Goal: Task Accomplishment & Management: Complete application form

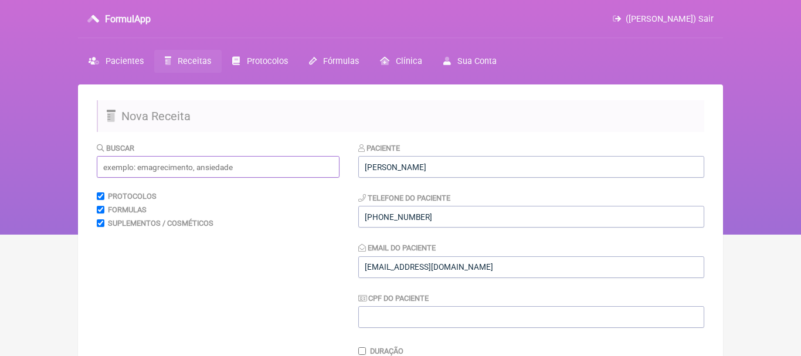
click at [281, 175] on input "text" at bounding box center [218, 167] width 243 height 22
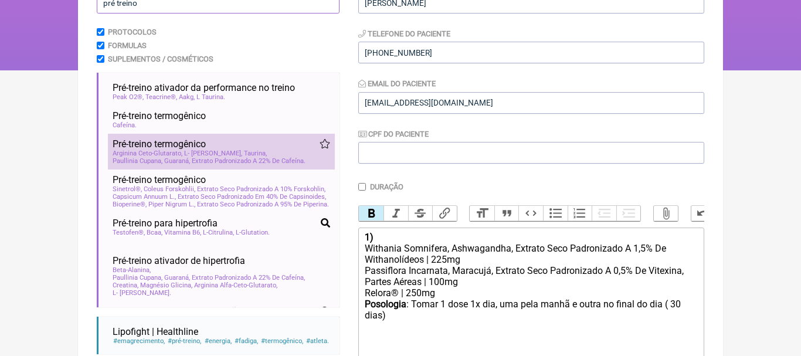
type input "pré treino"
click at [203, 154] on span "L- Citrulina Malato" at bounding box center [213, 154] width 58 height 8
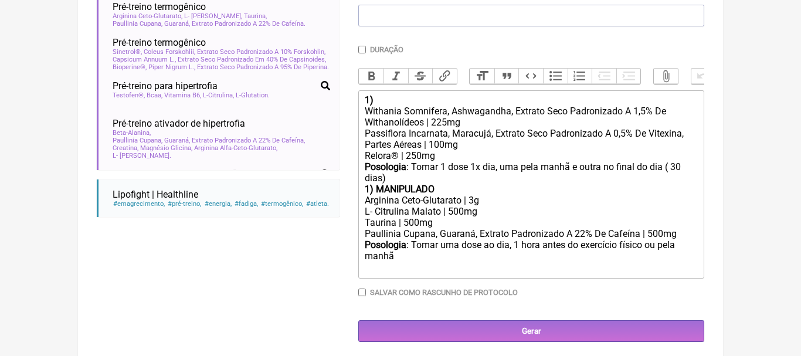
scroll to position [305, 0]
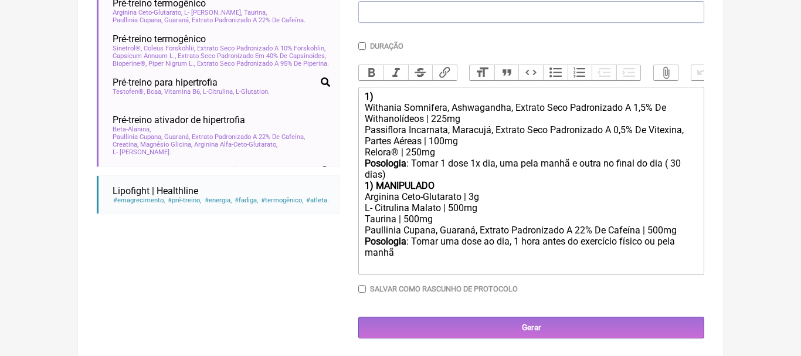
click at [397, 174] on div "Posologia : Tomar 1 dose 1x dia, uma pela manhã e outra no final do dia ( 30 di…" at bounding box center [531, 169] width 333 height 22
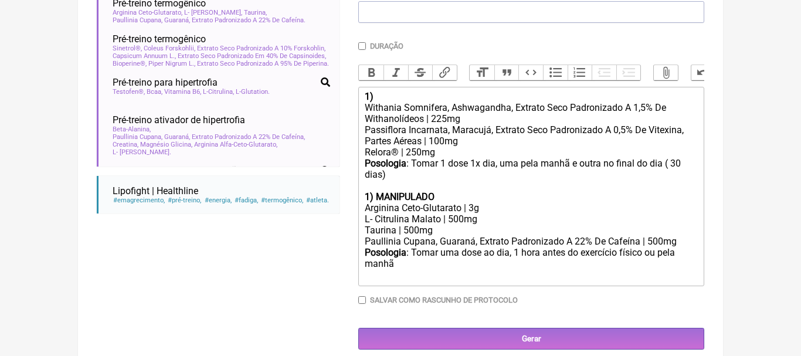
click at [367, 197] on strong "1) MANIPULADO" at bounding box center [400, 196] width 70 height 11
click at [371, 198] on strong "1) MANIPULADO" at bounding box center [400, 196] width 70 height 11
click at [435, 194] on strong ") MANIPULADO" at bounding box center [402, 196] width 65 height 11
click at [421, 265] on div "Posologia : Tomar uma dose ao dia, 1 hora antes do exercício físico ou pela man…" at bounding box center [531, 264] width 333 height 35
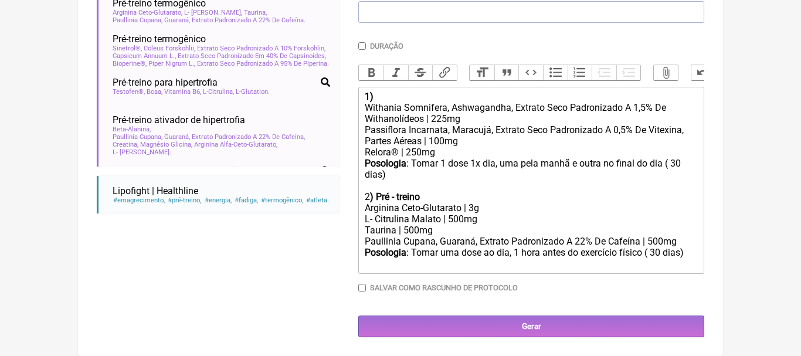
click at [408, 232] on div "Taurina | 500mg" at bounding box center [531, 230] width 333 height 11
type trix-editor "<div><strong>1)&nbsp;</strong></div><div>Withania Somnifera, Ashwagandha, Extra…"
click at [381, 95] on div "1)" at bounding box center [531, 96] width 333 height 11
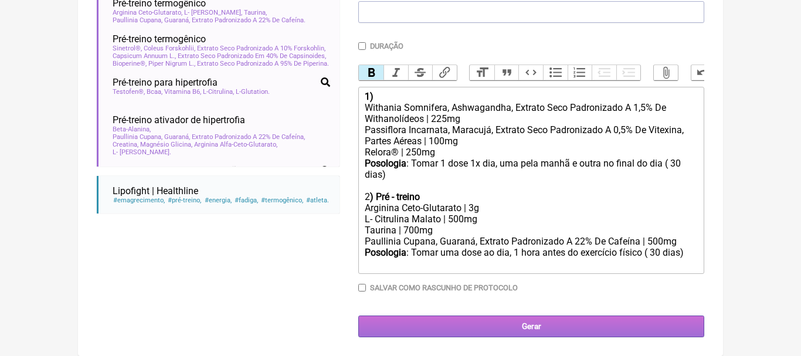
click at [528, 329] on input "Gerar" at bounding box center [531, 327] width 346 height 22
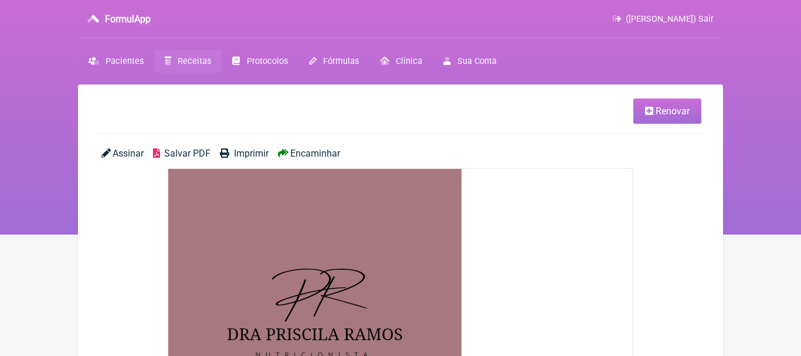
click at [327, 155] on span "Encaminhar" at bounding box center [315, 153] width 50 height 11
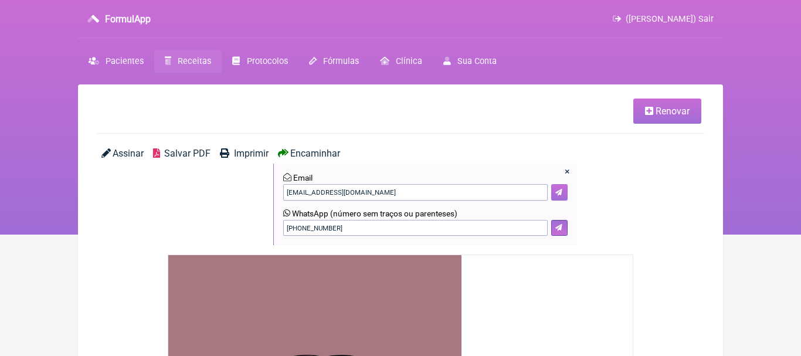
click at [563, 191] on button at bounding box center [559, 192] width 16 height 16
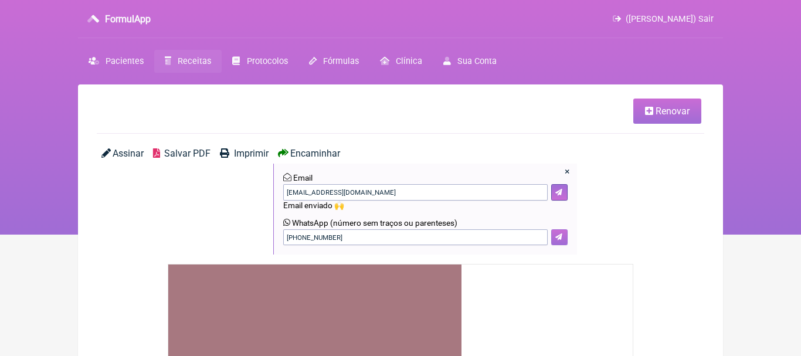
click at [560, 238] on icon at bounding box center [558, 236] width 7 height 7
click at [120, 58] on span "Pacientes" at bounding box center [125, 61] width 38 height 10
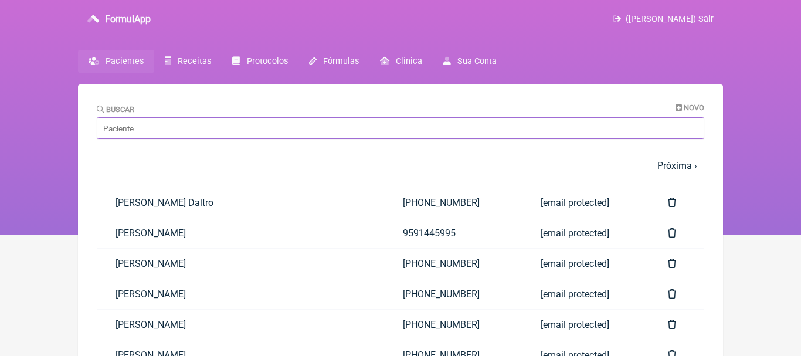
click at [297, 132] on input "Buscar" at bounding box center [401, 128] width 608 height 22
click at [195, 62] on span "Receitas" at bounding box center [194, 61] width 33 height 10
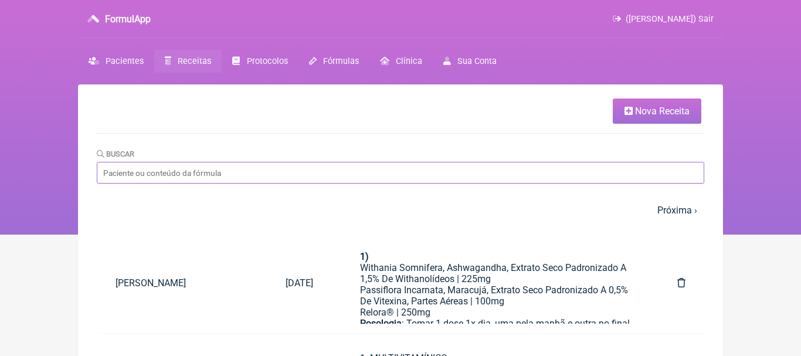
click at [223, 171] on input "Buscar" at bounding box center [401, 173] width 608 height 22
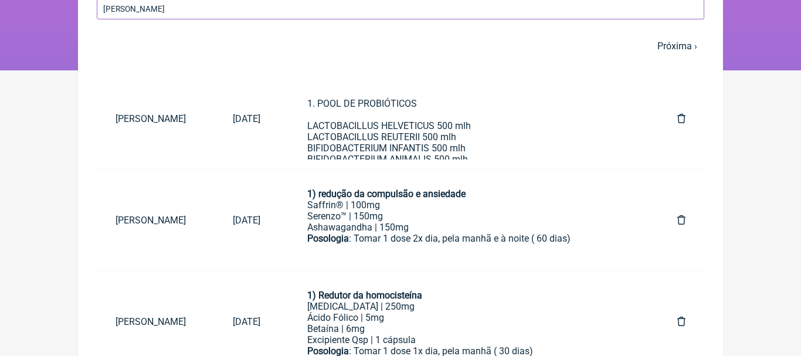
scroll to position [166, 0]
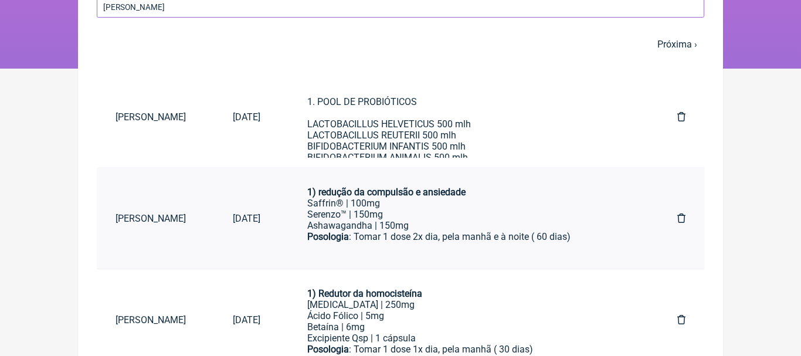
type input "[PERSON_NAME]"
click at [390, 219] on div "Serenzo™ | 150mg" at bounding box center [468, 214] width 323 height 11
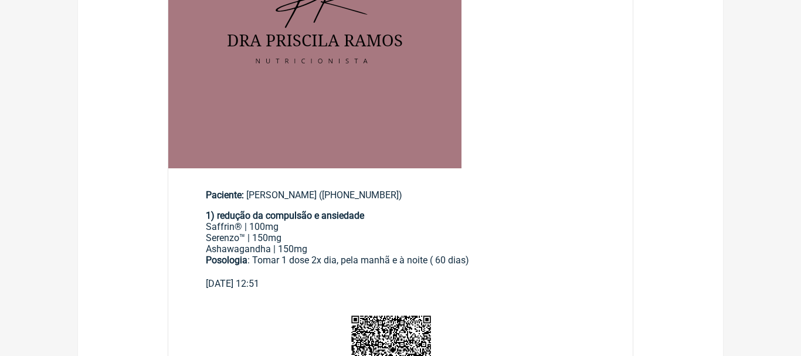
scroll to position [296, 0]
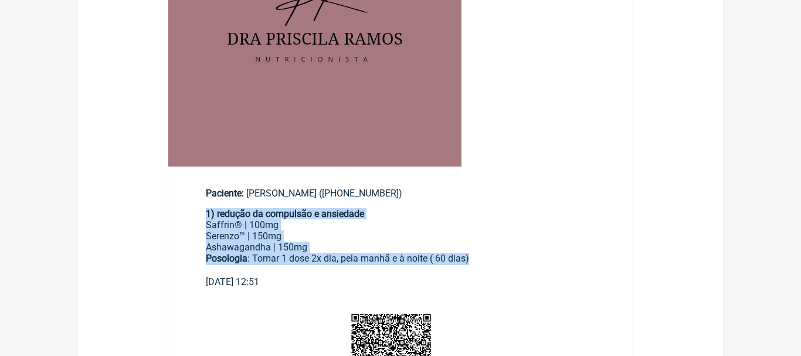
drag, startPoint x: 208, startPoint y: 214, endPoint x: 484, endPoint y: 256, distance: 278.8
click at [484, 256] on div "1) redução da compulsão e ansiedade Saffrin® | 100mg Serenzo™ | 150mg Ashawagan…" at bounding box center [400, 242] width 389 height 68
copy div "1) redução da compulsão e ansiedade Saffrin® | 100mg Serenzo™ | 150mg Ashawagan…"
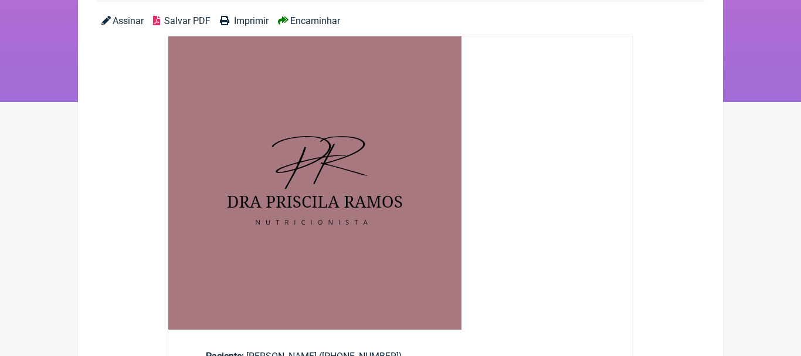
scroll to position [0, 0]
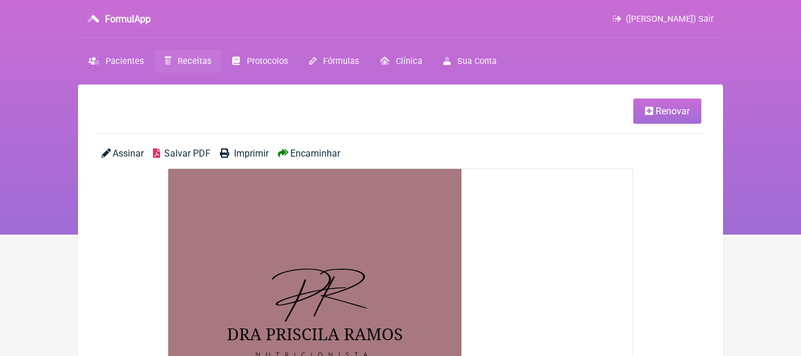
click at [195, 56] on link "Receitas" at bounding box center [187, 61] width 67 height 23
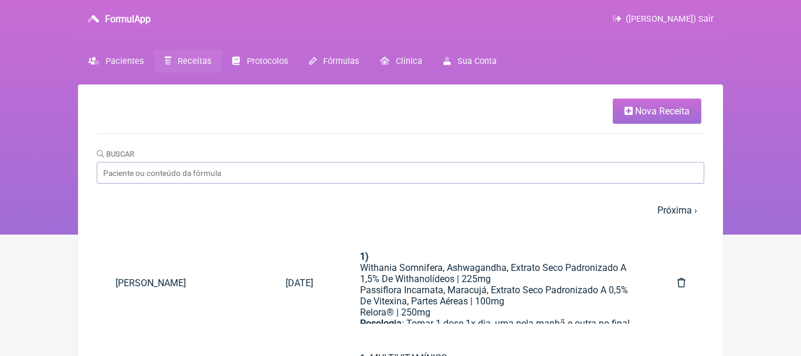
click at [649, 109] on span "Nova Receita" at bounding box center [662, 111] width 55 height 11
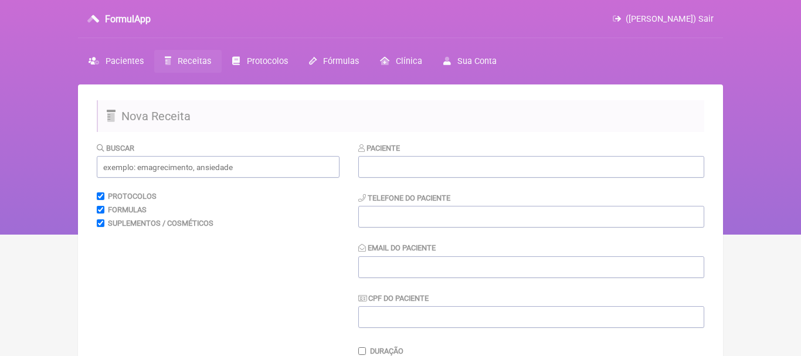
scroll to position [259, 0]
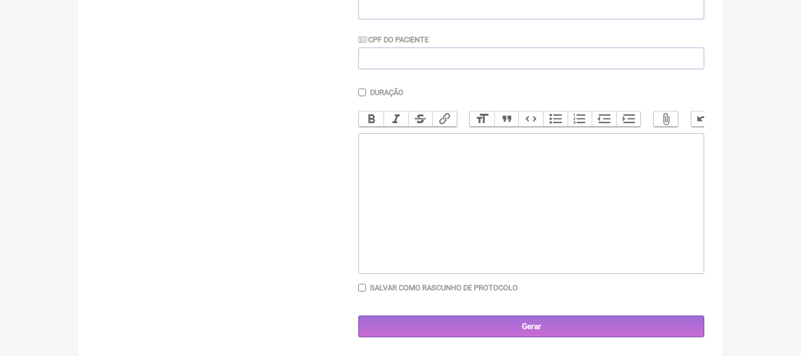
click at [486, 186] on trix-editor at bounding box center [531, 203] width 346 height 141
paste trix-editor "<div><strong>1) redução da compulsão e ansiedade</strong></div><div>Saffrin® | …"
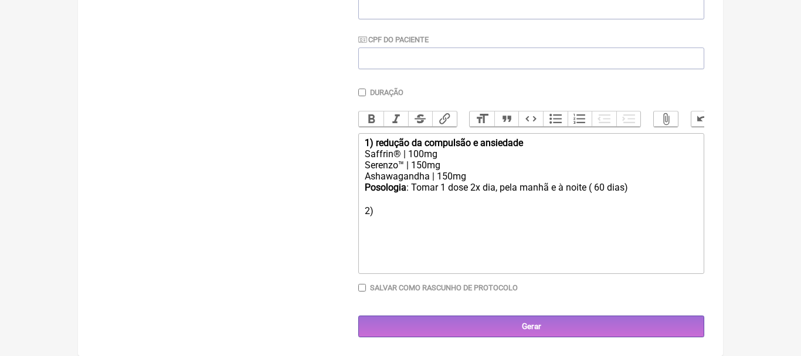
type trix-editor "<div><strong>1) redução da compulsão e ansiedade</strong></div><div>Saffrin® | …"
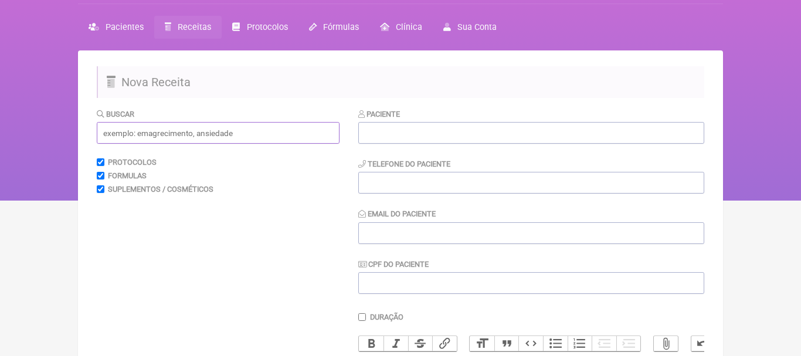
click at [282, 135] on input "text" at bounding box center [218, 133] width 243 height 22
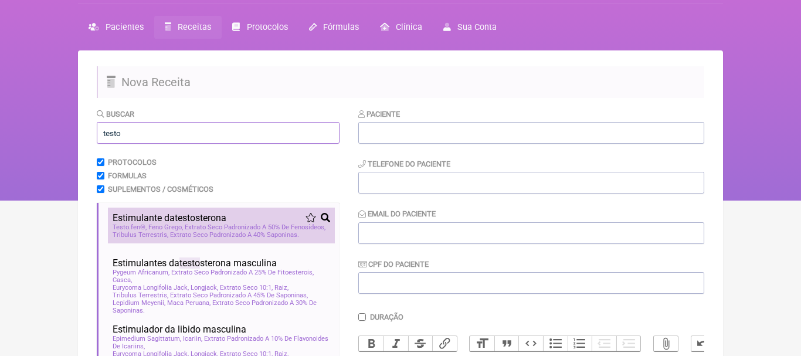
type input "testo"
click at [149, 225] on span "Testo fen®, Feno Grego, Extrato Seco Padronizado A 50% De Fenosídeos" at bounding box center [219, 227] width 213 height 8
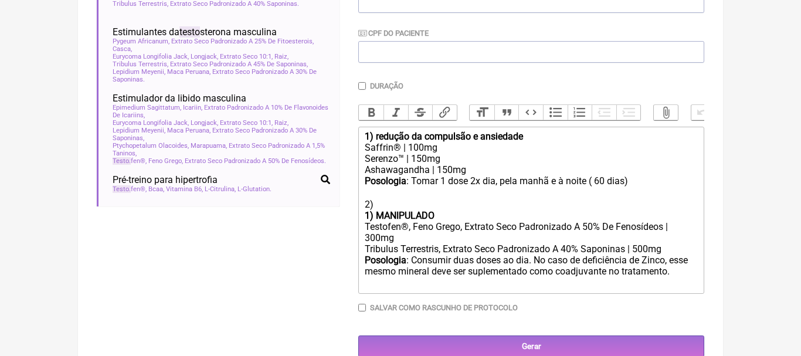
scroll to position [267, 0]
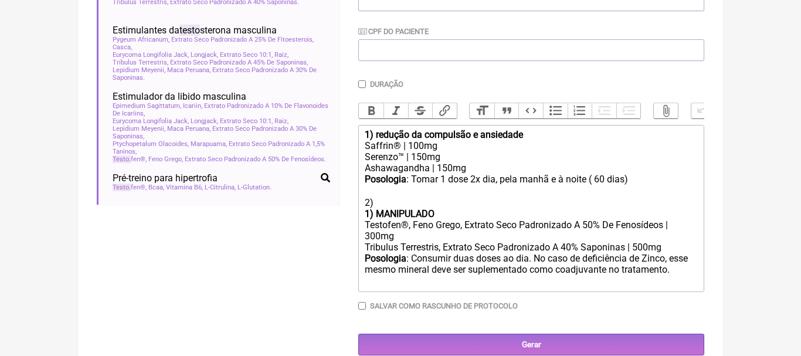
click at [446, 212] on div "1) MANIPULADO" at bounding box center [531, 213] width 333 height 11
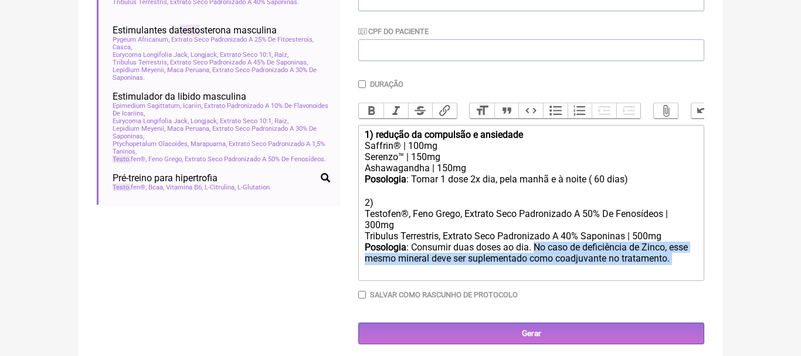
drag, startPoint x: 536, startPoint y: 248, endPoint x: 686, endPoint y: 258, distance: 150.5
click at [686, 258] on div "Posologia : Consumir duas doses ao dia. No caso de deficiência de Zinco, esse m…" at bounding box center [531, 259] width 333 height 35
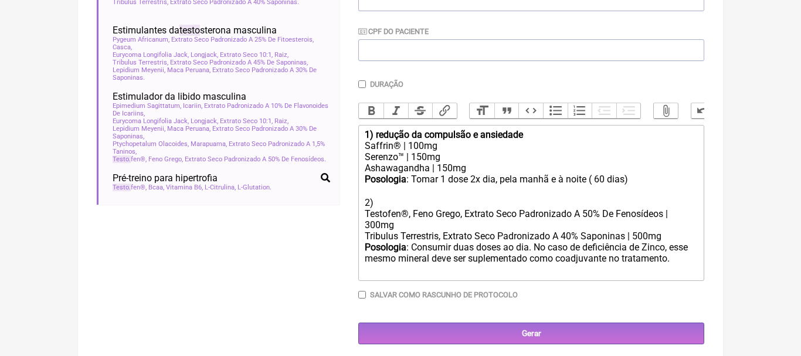
scroll to position [260, 0]
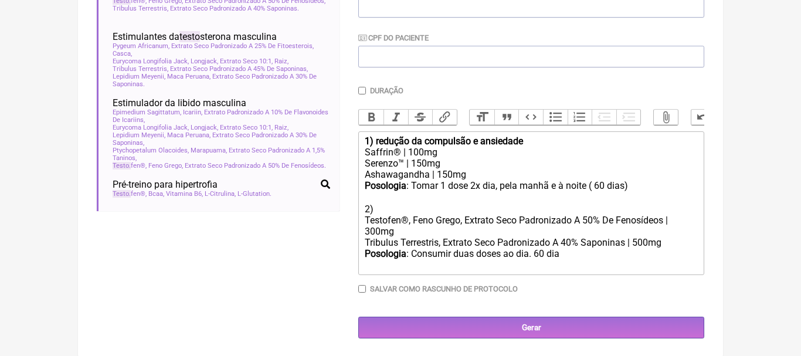
type trix-editor "<div><strong>1) redução da compulsão e ansiedade</strong></div><div>Saffrin® | …"
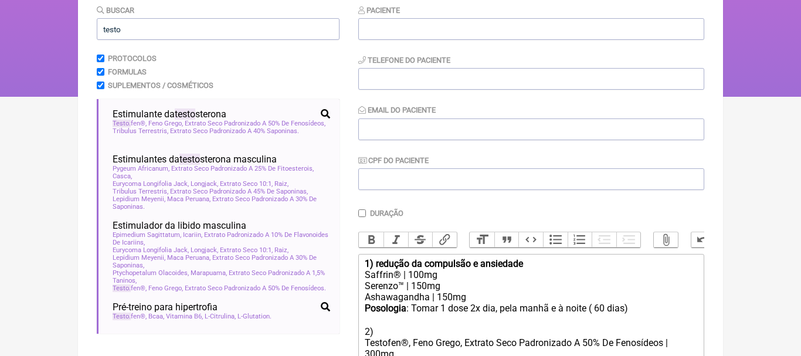
scroll to position [65, 0]
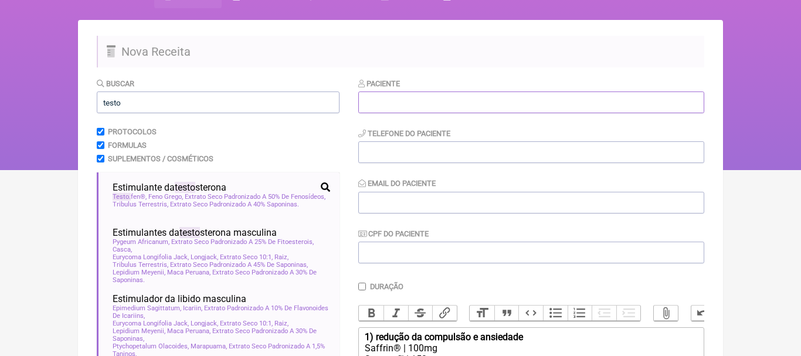
click at [499, 97] on input "text" at bounding box center [531, 103] width 346 height 22
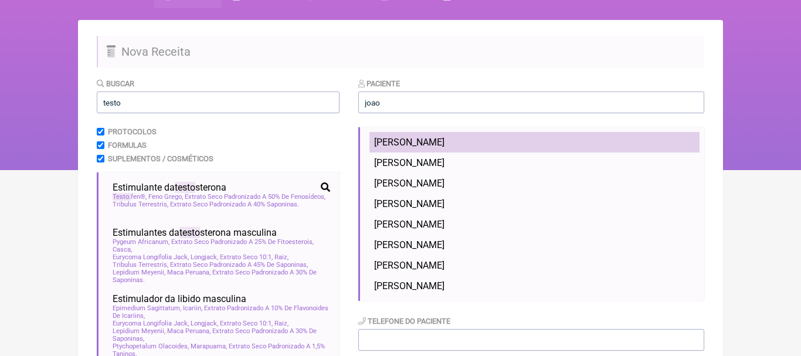
click at [445, 138] on span "[PERSON_NAME]" at bounding box center [409, 142] width 70 height 11
type input "[PERSON_NAME]"
type input "[PHONE_NUMBER]"
type input "[EMAIL_ADDRESS][DOMAIN_NAME]"
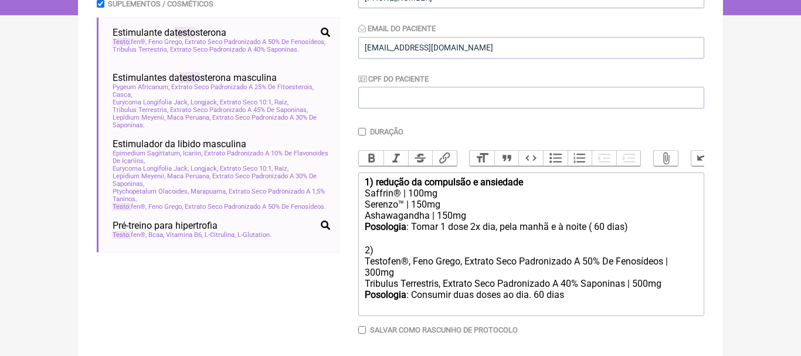
scroll to position [260, 0]
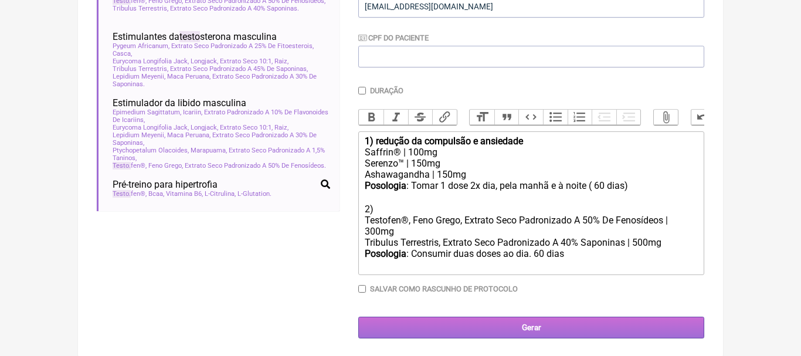
click at [561, 326] on input "Gerar" at bounding box center [531, 328] width 346 height 22
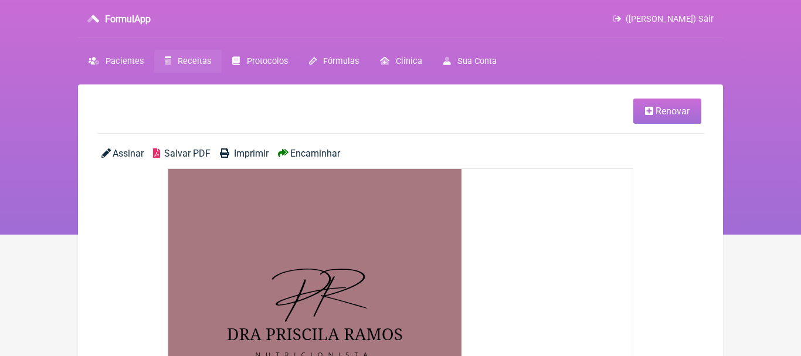
click at [335, 155] on span "Encaminhar" at bounding box center [315, 153] width 50 height 11
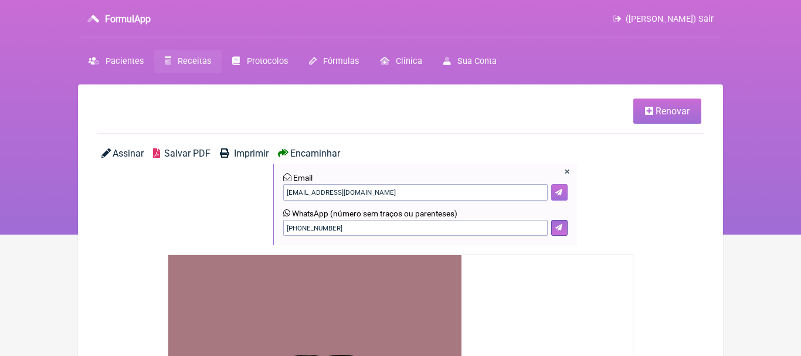
click at [561, 195] on icon at bounding box center [558, 192] width 7 height 7
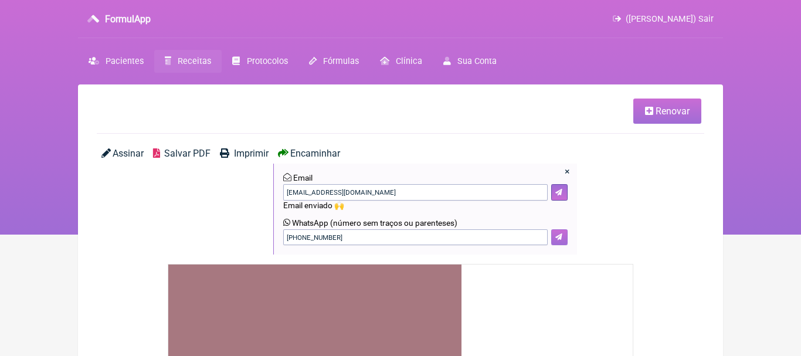
click at [553, 243] on button at bounding box center [559, 237] width 16 height 16
